Goal: Information Seeking & Learning: Learn about a topic

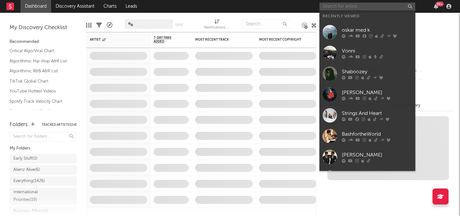
click at [356, 5] on input "text" at bounding box center [368, 7] width 96 height 8
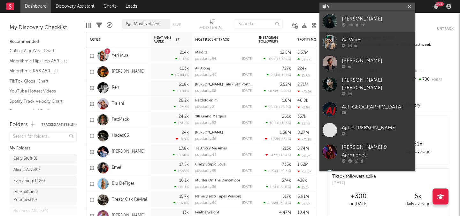
type input "aj vi"
click at [362, 14] on link "[PERSON_NAME]" at bounding box center [368, 21] width 96 height 21
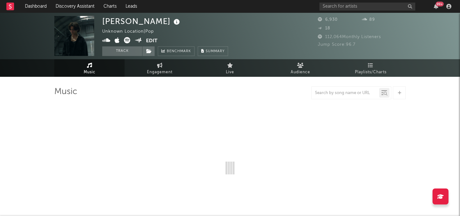
select select "6m"
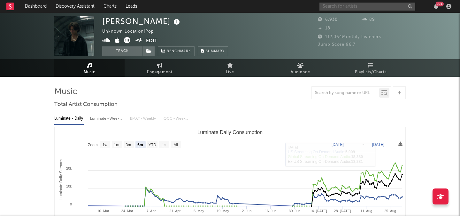
click at [352, 5] on input "text" at bounding box center [368, 7] width 96 height 8
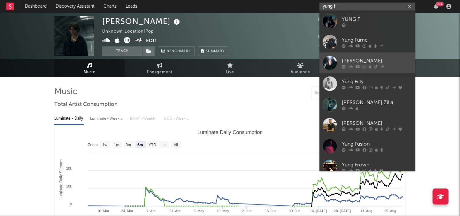
type input "yung f"
click at [369, 60] on div "[PERSON_NAME]" at bounding box center [377, 61] width 70 height 8
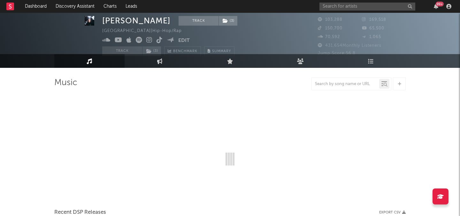
scroll to position [9, 0]
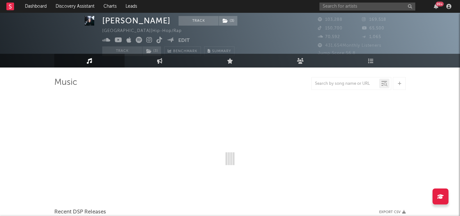
select select "6m"
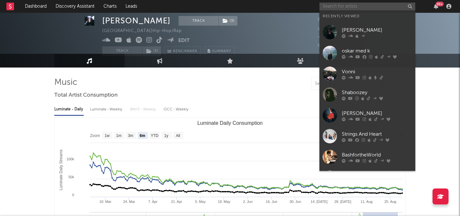
click at [330, 5] on input "text" at bounding box center [368, 7] width 96 height 8
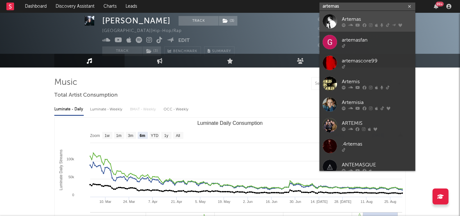
type input "artemas"
click at [368, 21] on div "Artemas" at bounding box center [377, 19] width 70 height 8
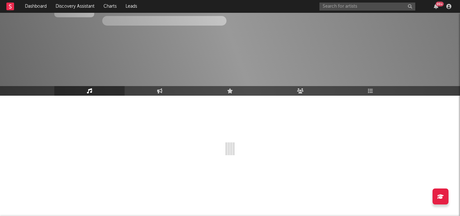
scroll to position [67, 0]
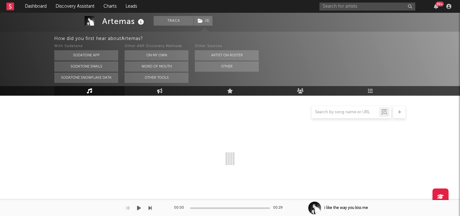
select select "6m"
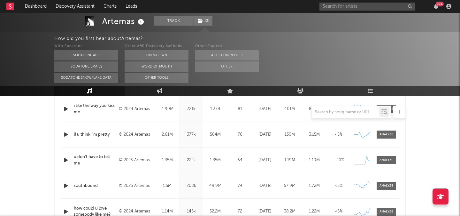
scroll to position [282, 0]
click at [380, 158] on div at bounding box center [387, 159] width 14 height 5
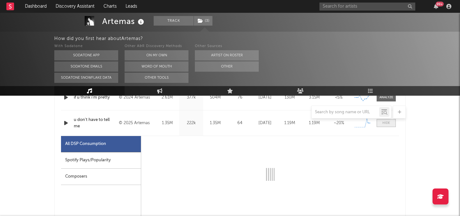
scroll to position [338, 0]
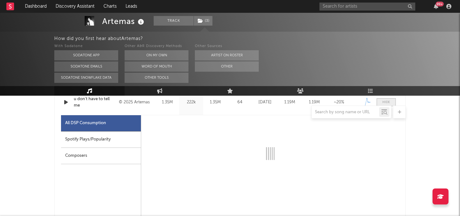
select select "1w"
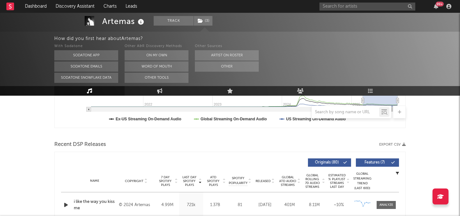
scroll to position [0, 0]
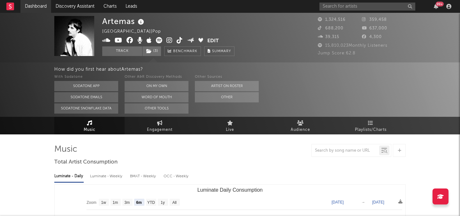
click at [43, 7] on link "Dashboard" at bounding box center [35, 6] width 31 height 13
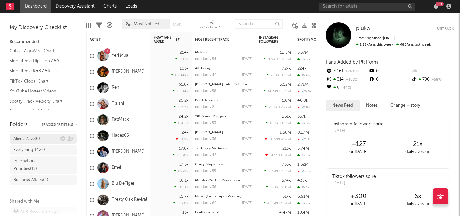
scroll to position [31, 0]
click at [43, 179] on div "Business Affairs ( 4 )" at bounding box center [30, 180] width 35 height 8
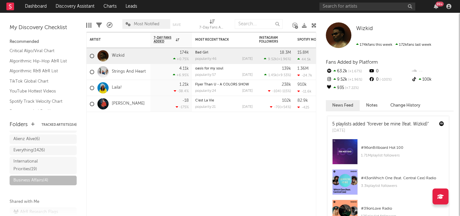
click at [152, 23] on span "Most Notified" at bounding box center [147, 24] width 26 height 4
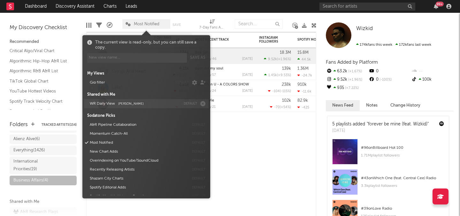
click at [117, 102] on button "WR Daily View [PERSON_NAME]" at bounding box center [134, 103] width 93 height 9
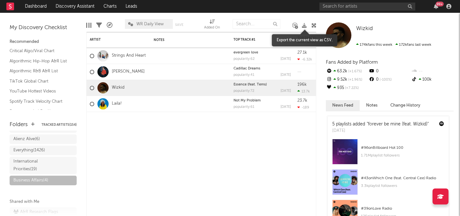
click at [303, 24] on icon at bounding box center [304, 25] width 5 height 5
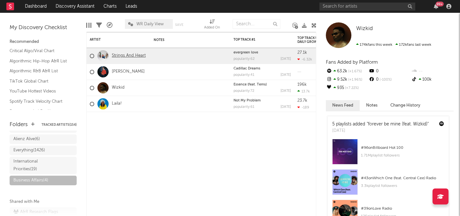
click at [122, 56] on link "Strings And Heart" at bounding box center [129, 55] width 34 height 5
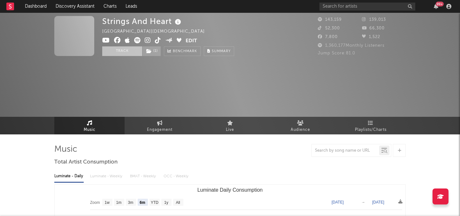
select select "6m"
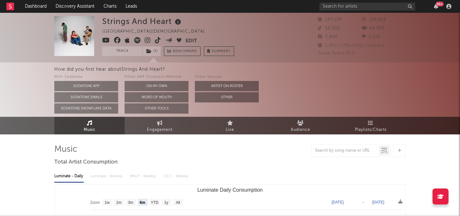
click at [147, 40] on icon at bounding box center [148, 40] width 6 height 6
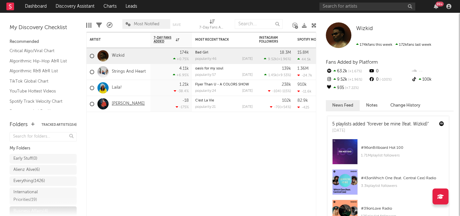
click at [116, 104] on link "[PERSON_NAME]" at bounding box center [128, 103] width 33 height 5
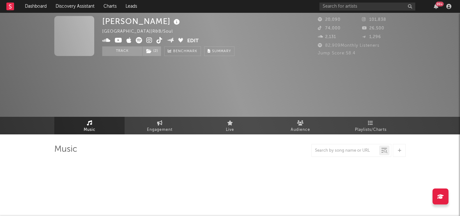
select select "6m"
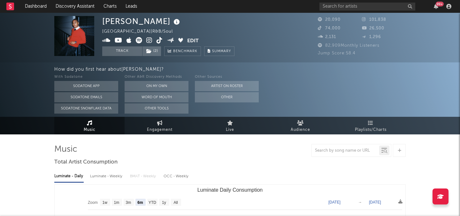
select select "6m"
click at [149, 41] on icon at bounding box center [149, 40] width 6 height 6
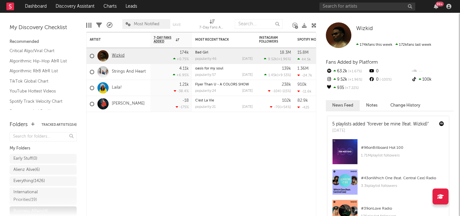
click at [118, 55] on link "Wizkid" at bounding box center [118, 55] width 13 height 5
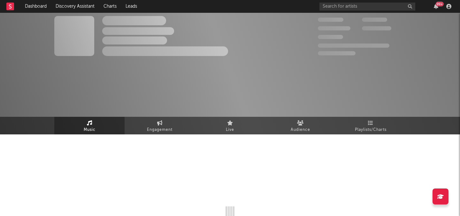
select select "6m"
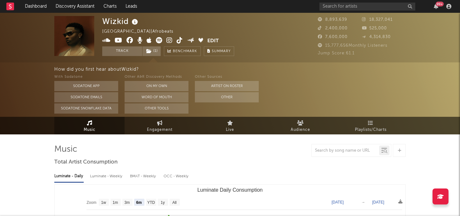
click at [173, 41] on span at bounding box center [154, 41] width 105 height 8
click at [169, 41] on icon at bounding box center [170, 40] width 6 height 6
